Goal: Communication & Community: Answer question/provide support

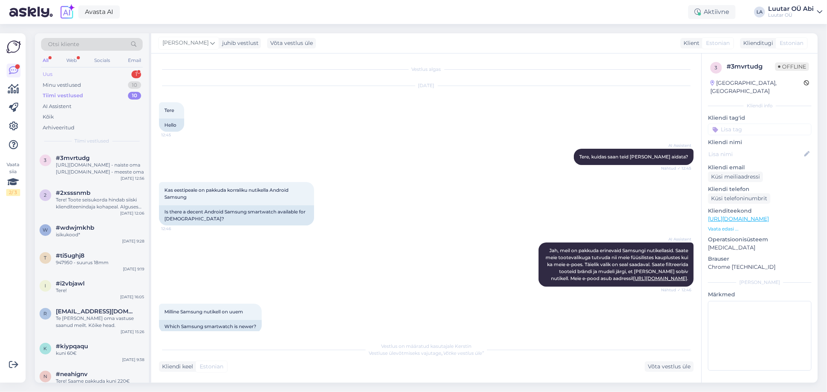
scroll to position [171, 0]
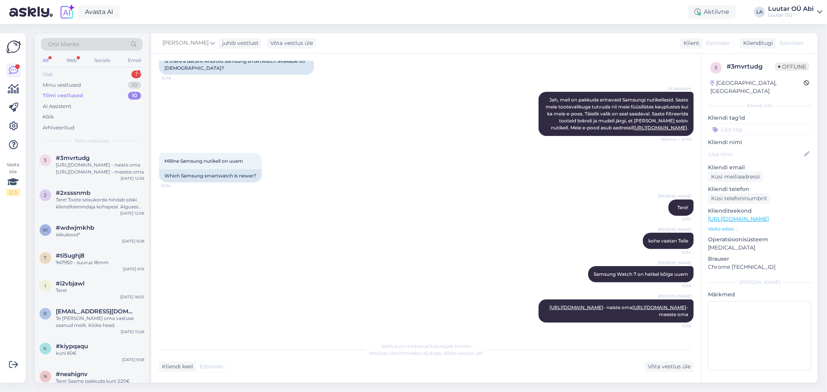
click at [94, 74] on div "Uus 1" at bounding box center [92, 74] width 102 height 11
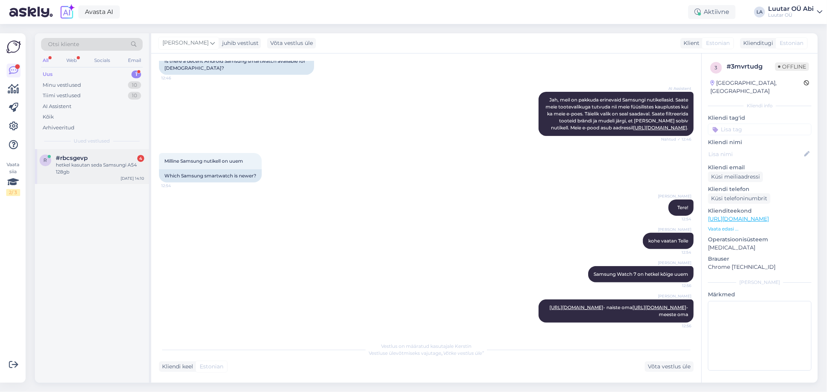
click at [106, 159] on div "#rbcsgevp 4" at bounding box center [100, 158] width 88 height 7
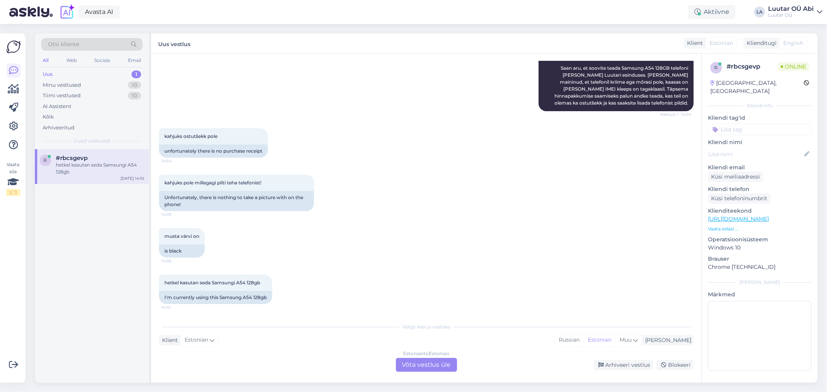
click at [436, 362] on div "Estonian to Estonian Võta vestlus üle" at bounding box center [426, 365] width 61 height 14
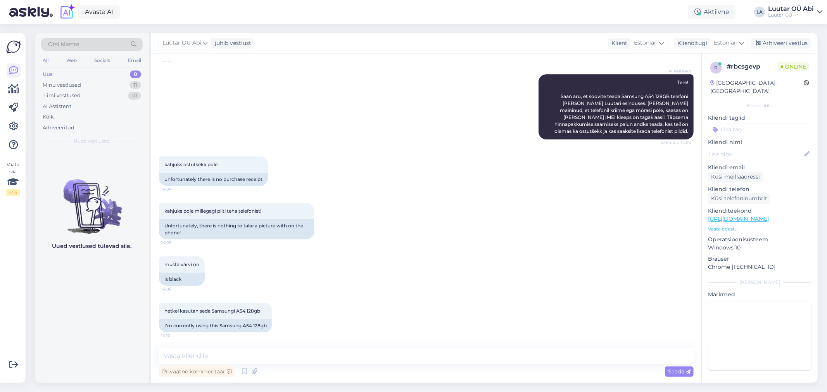
scroll to position [115, 0]
click at [396, 341] on div "hetkel kasutan seda Samsungi A54 128gb 14:10 I'm currently using this Samsung A…" at bounding box center [426, 318] width 534 height 47
click at [382, 347] on div "Vestlus algas [DATE] Tere, soovin teada Paide Luutari käest, palju ma saan Sams…" at bounding box center [426, 217] width 550 height 329
click at [308, 353] on textarea at bounding box center [426, 356] width 534 height 16
type textarea "p"
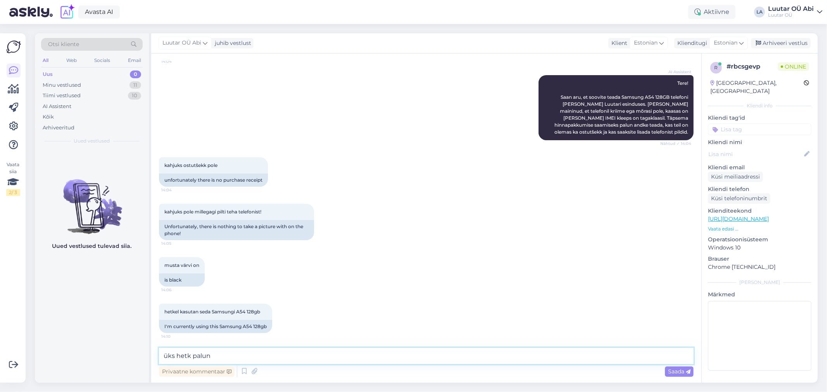
type textarea "üks hetk palun"
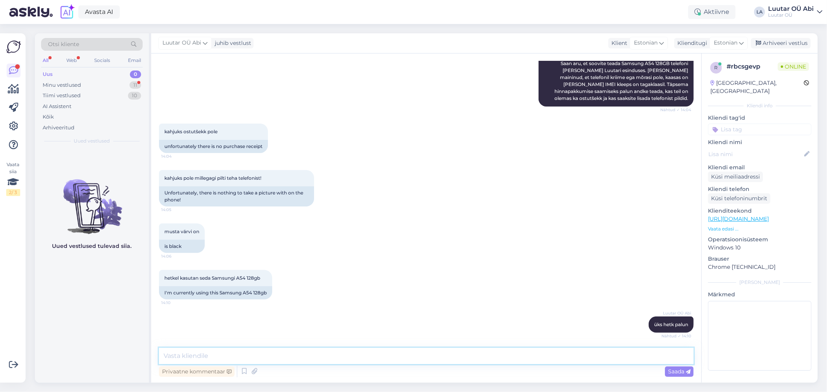
scroll to position [215, 0]
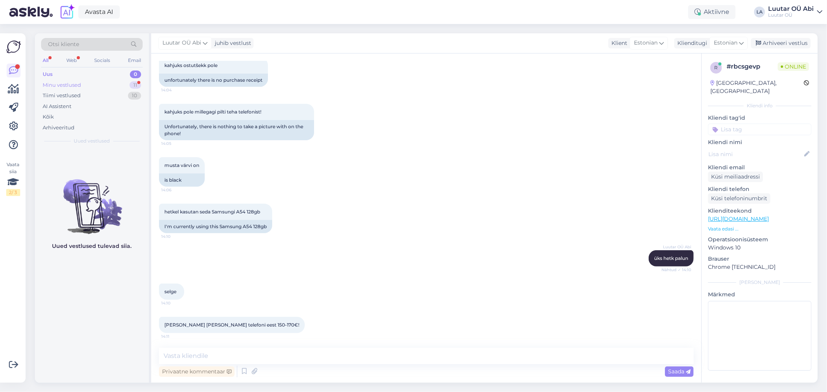
click at [96, 86] on div "Minu vestlused 11" at bounding box center [92, 85] width 102 height 11
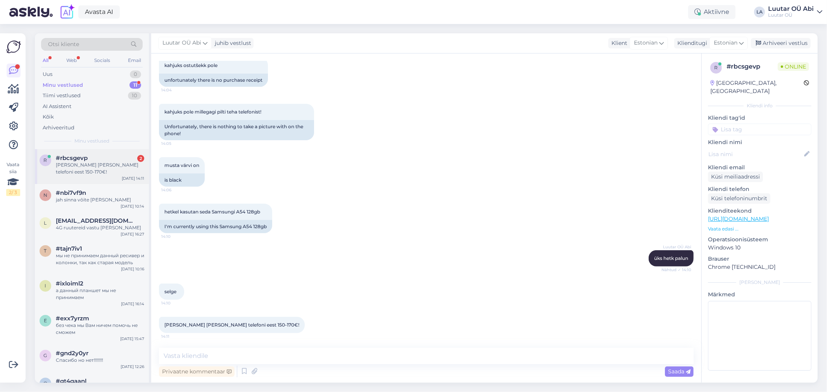
click at [103, 162] on div "[PERSON_NAME] [PERSON_NAME] telefoni eest 150-170€!" at bounding box center [100, 169] width 88 height 14
drag, startPoint x: 211, startPoint y: 209, endPoint x: 264, endPoint y: 211, distance: 53.1
click at [264, 211] on div "hetkel kasutan seda Samsungi A54 128gb 14:10" at bounding box center [215, 212] width 113 height 16
copy span "Samsungi A54 128gb"
drag, startPoint x: 365, startPoint y: 214, endPoint x: 361, endPoint y: 215, distance: 4.3
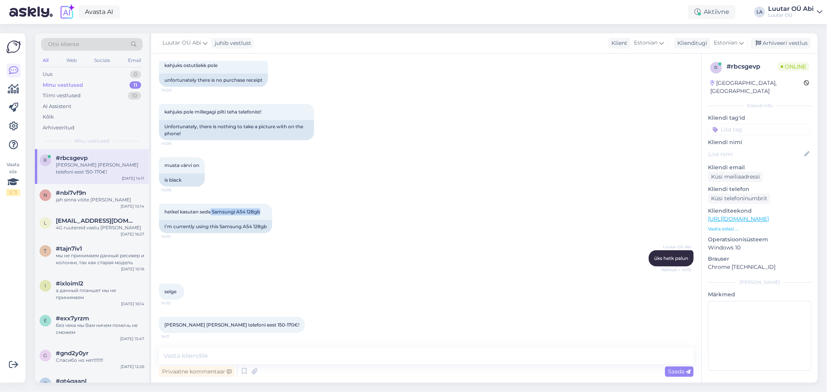
click at [365, 214] on div "hetkel kasutan seda Samsungi A54 128gb 14:10 I'm currently using this Samsung A…" at bounding box center [426, 218] width 534 height 47
click at [234, 214] on span "hetkel kasutan seda Samsungi A54 128gb" at bounding box center [212, 212] width 96 height 6
click at [334, 358] on textarea at bounding box center [426, 356] width 534 height 16
type textarea "kuni 100€ saame pakkuda"
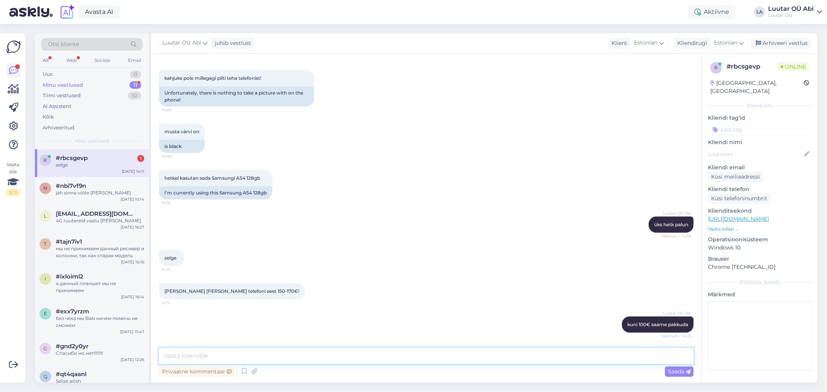
scroll to position [282, 0]
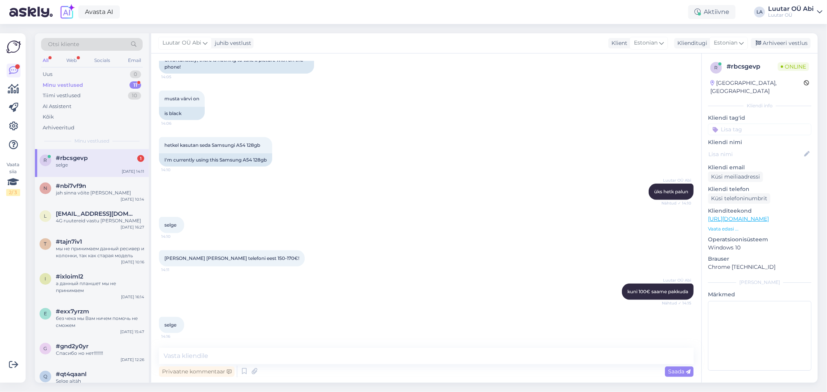
click at [350, 209] on div "selge 14:10" at bounding box center [426, 225] width 534 height 33
